Goal: Navigation & Orientation: Find specific page/section

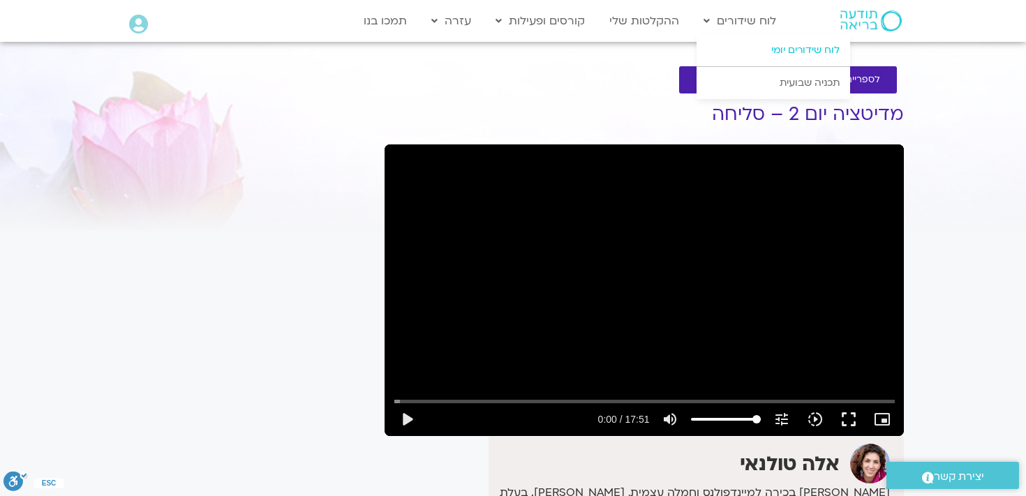
click at [786, 48] on link "לוח שידורים יומי" at bounding box center [774, 50] width 154 height 32
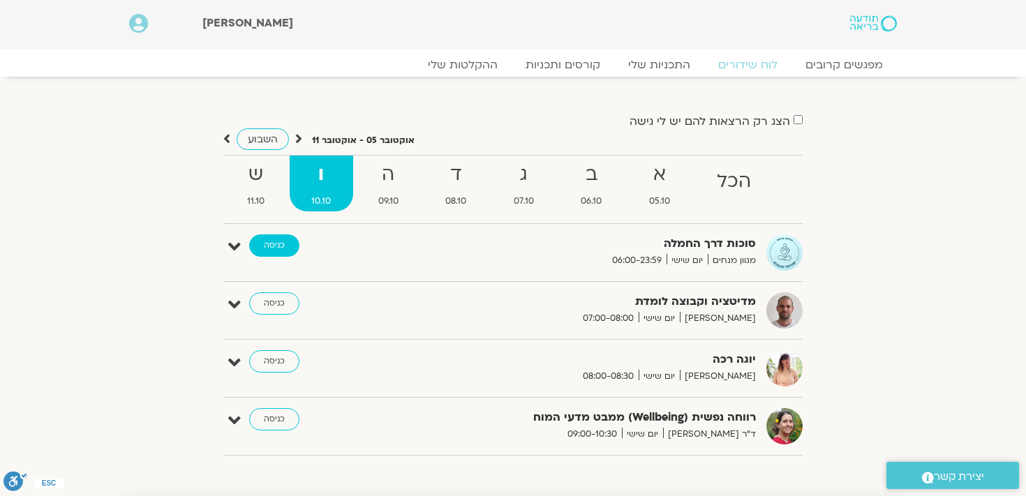
click at [289, 249] on link "כניסה" at bounding box center [274, 246] width 50 height 22
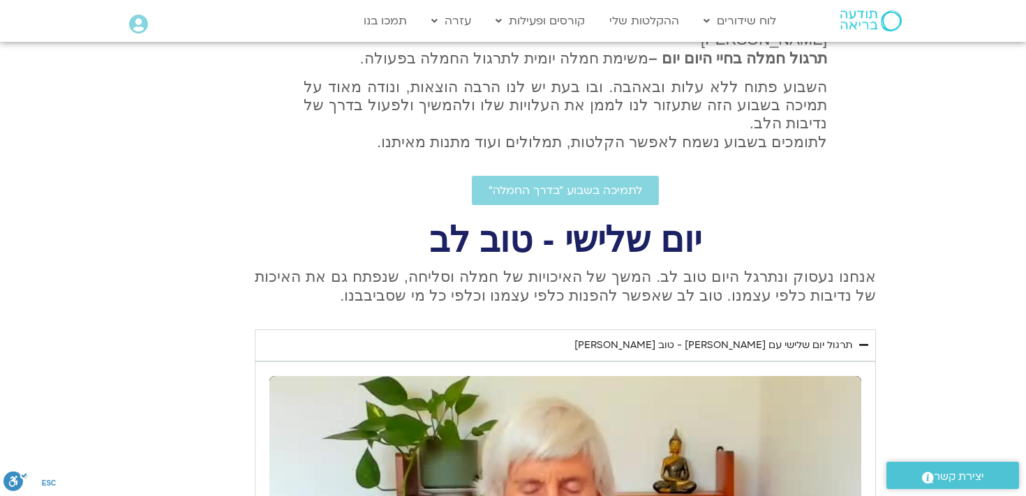
scroll to position [407, 0]
